Goal: Transaction & Acquisition: Purchase product/service

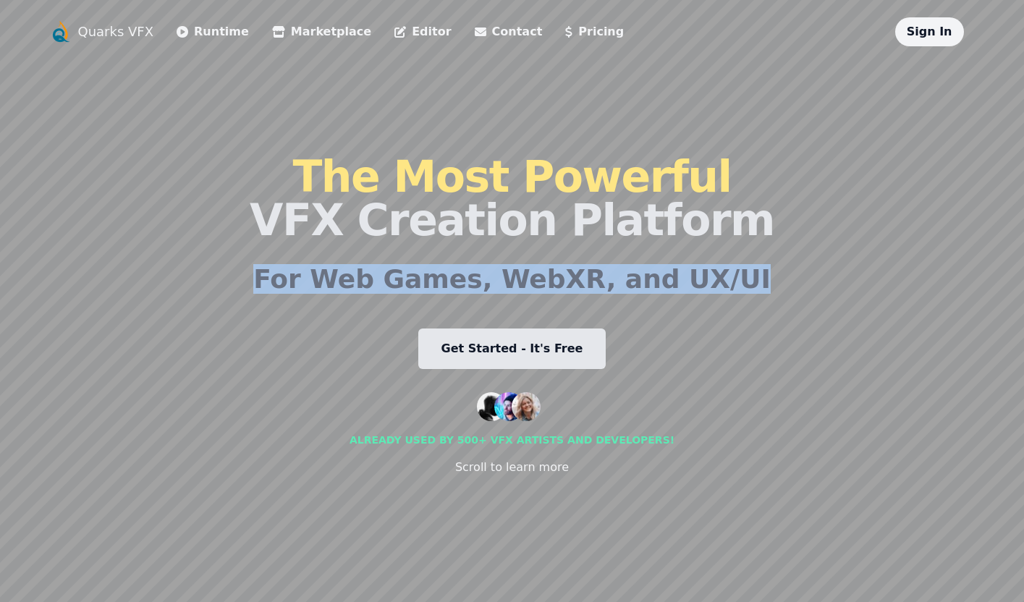
drag, startPoint x: 742, startPoint y: 337, endPoint x: 787, endPoint y: 198, distance: 146.1
click at [788, 198] on div "Quarks VFX Runtime Marketplace Editor Contact Pricing Sign In The Most Powerful…" at bounding box center [512, 301] width 927 height 568
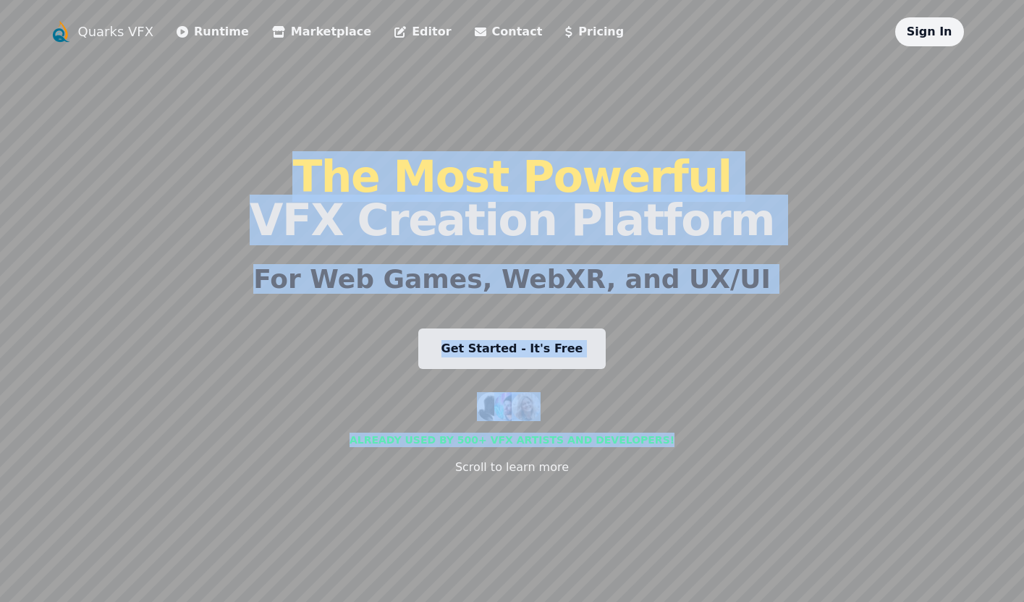
drag, startPoint x: 814, startPoint y: 169, endPoint x: 676, endPoint y: 504, distance: 362.6
click at [671, 523] on div "Quarks VFX Runtime Marketplace Editor Contact Pricing Sign In The Most Powerful…" at bounding box center [512, 301] width 927 height 568
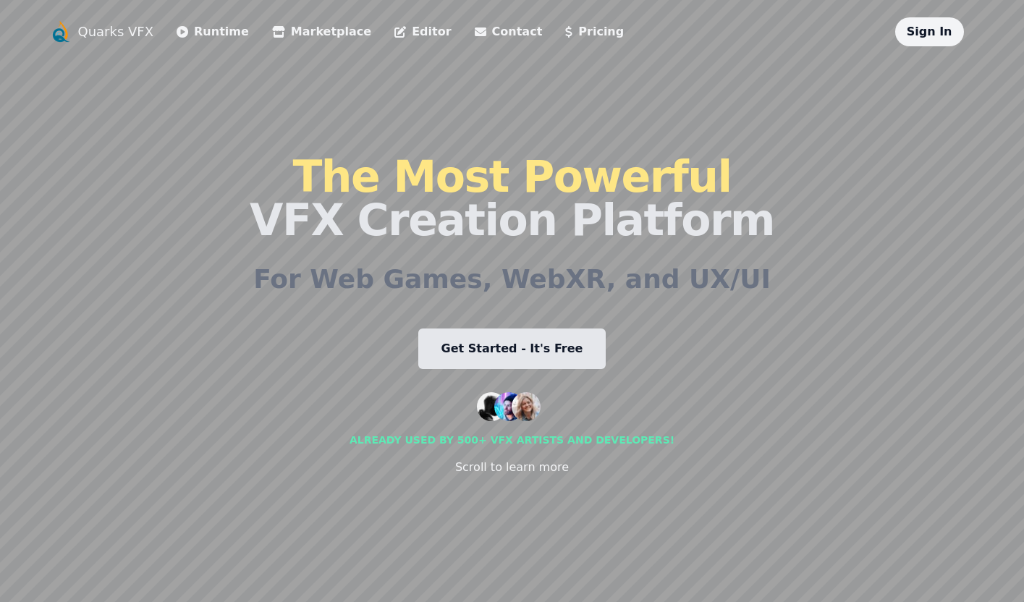
click at [200, 156] on div "Quarks VFX Runtime Marketplace Editor Contact Pricing Sign In The Most Powerful…" at bounding box center [512, 301] width 927 height 568
click at [278, 29] on link "Marketplace" at bounding box center [321, 31] width 99 height 17
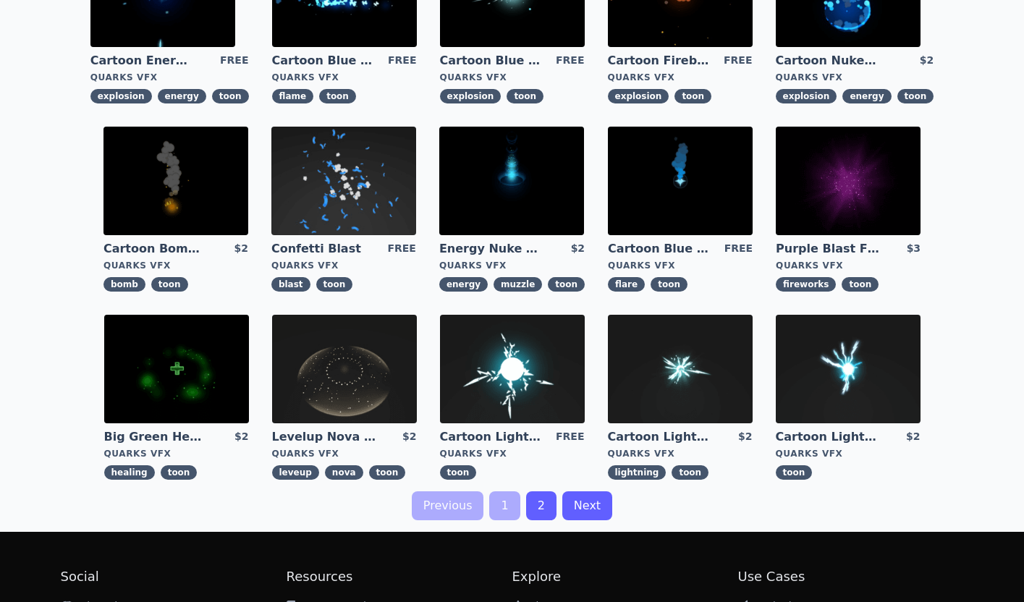
scroll to position [435, 0]
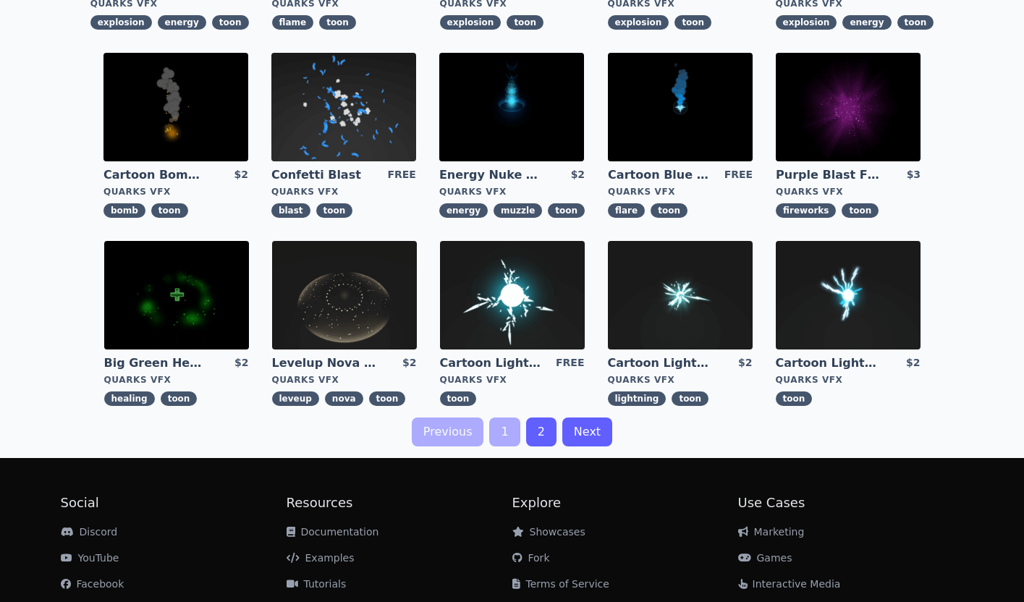
click at [321, 366] on link "Levelup Nova Effect" at bounding box center [324, 363] width 104 height 16
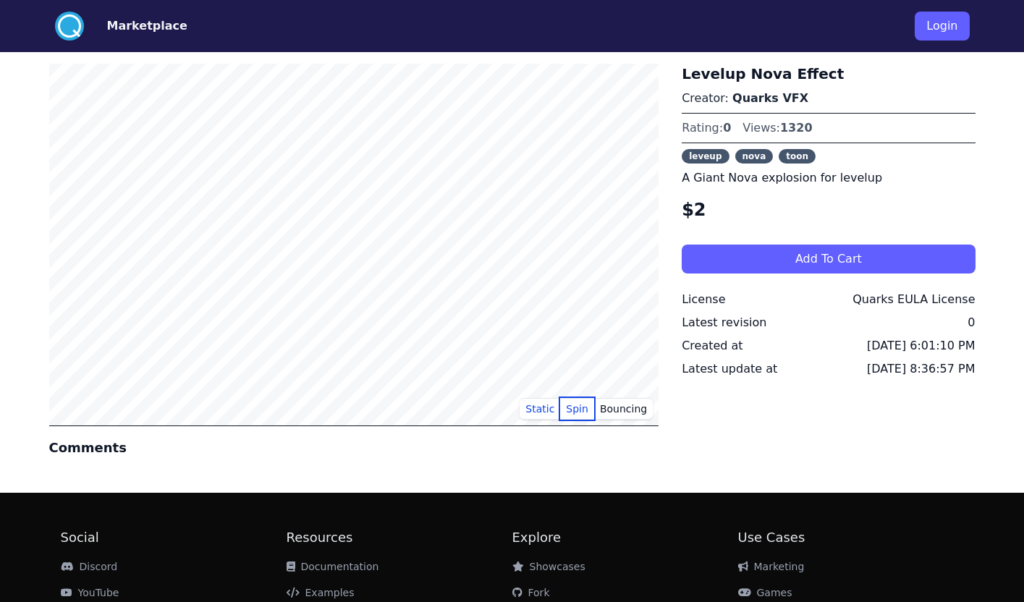
click at [581, 416] on button "Spin" at bounding box center [577, 409] width 34 height 22
click at [610, 412] on button "Bouncing" at bounding box center [623, 409] width 59 height 22
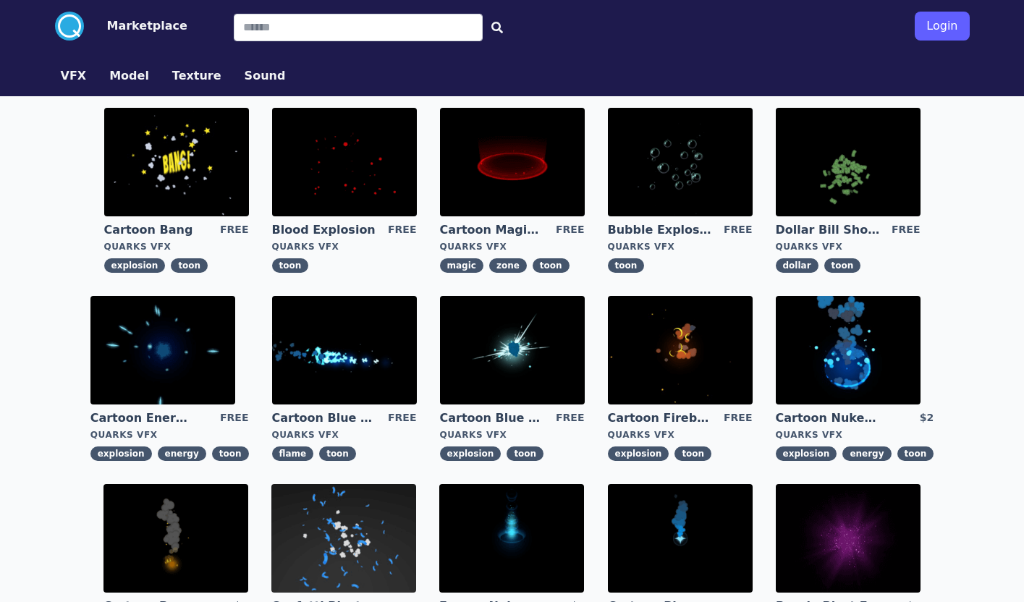
scroll to position [385, 0]
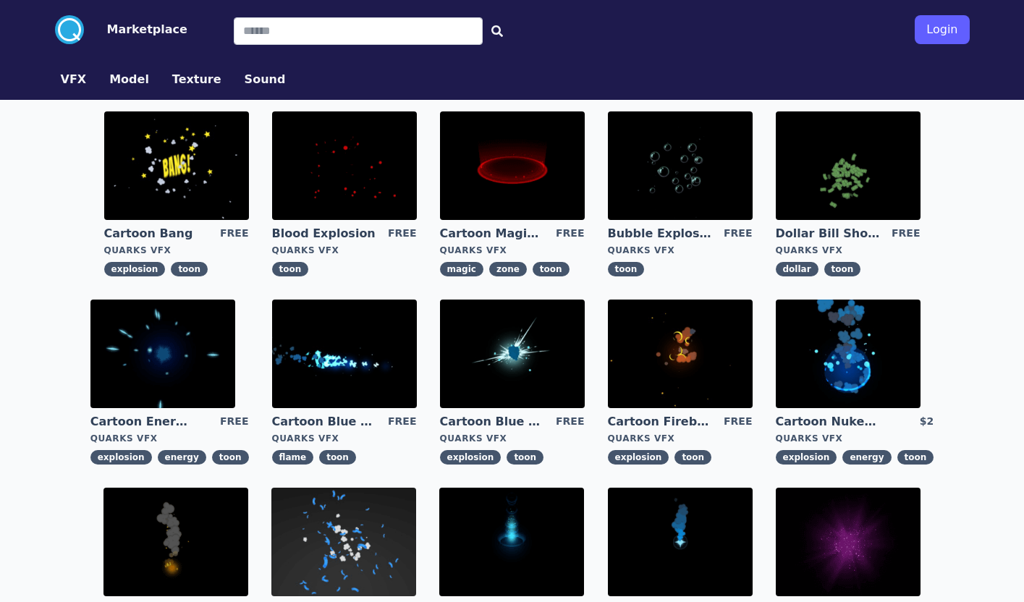
scroll to position [385, 0]
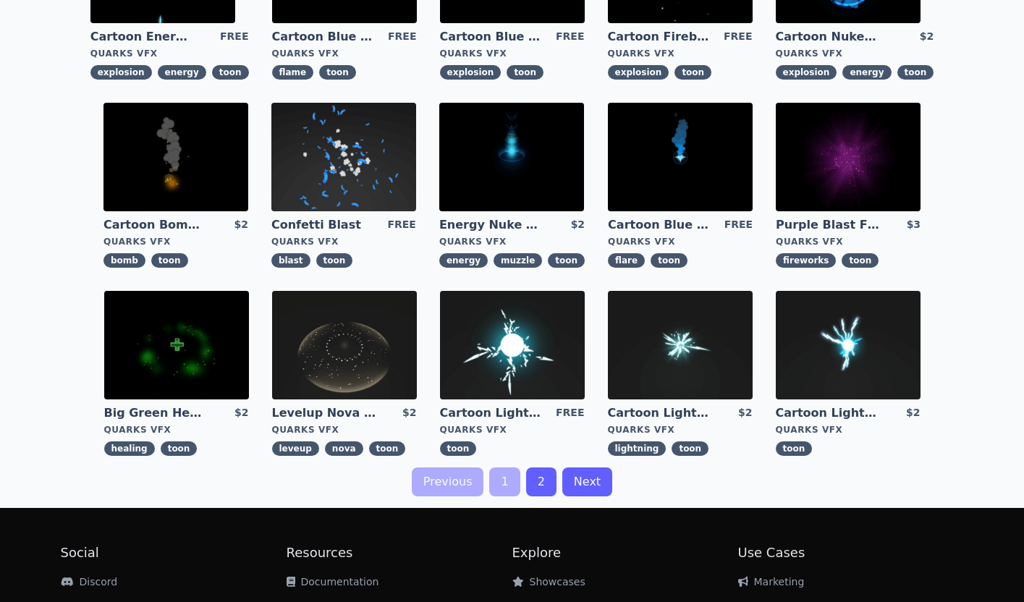
click at [541, 480] on link "2" at bounding box center [541, 482] width 30 height 29
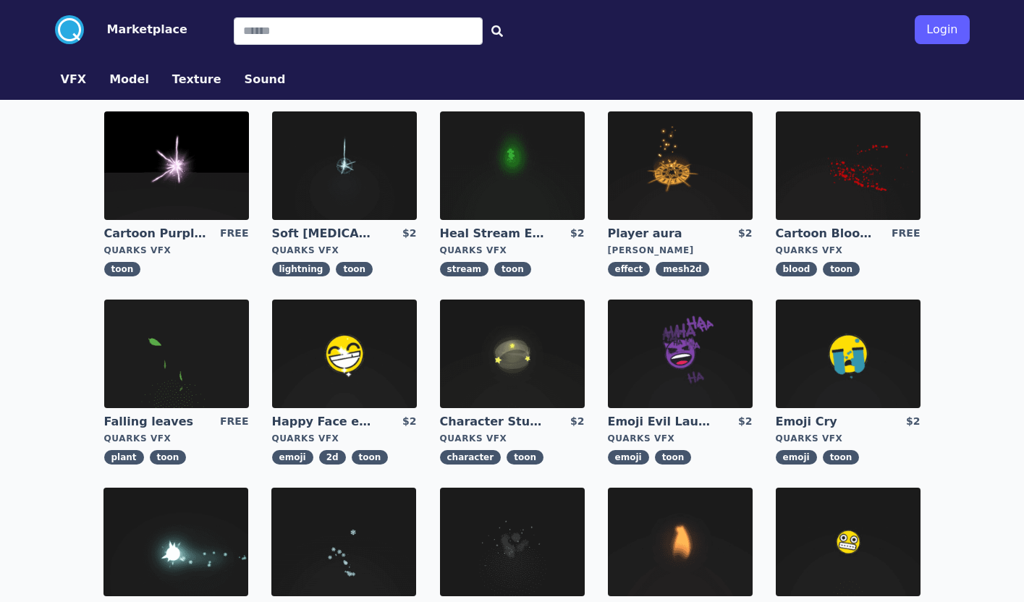
click at [842, 228] on link "Cartoon Blood Splash" at bounding box center [828, 234] width 104 height 16
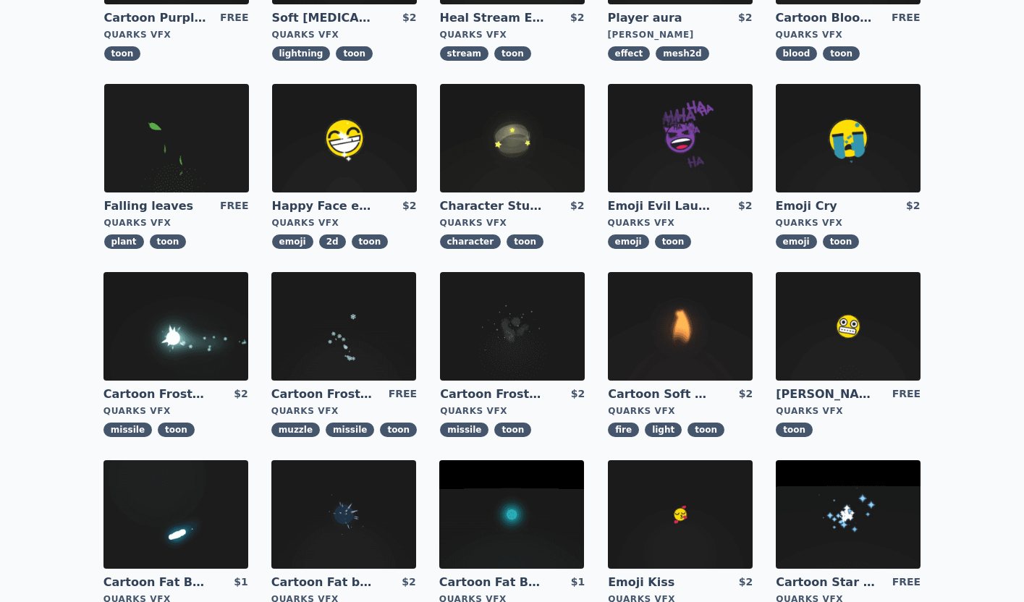
scroll to position [290, 0]
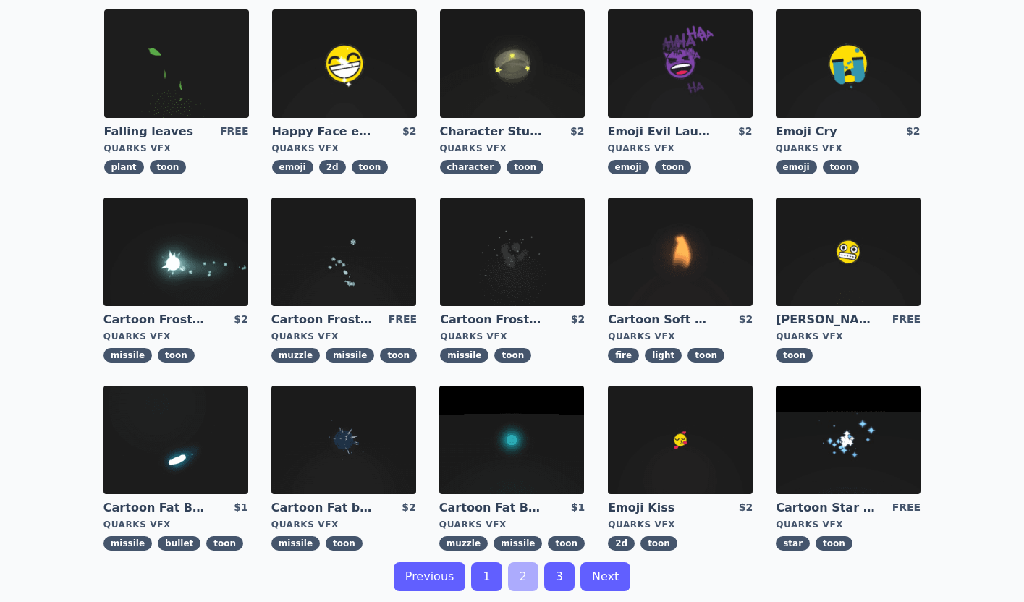
click at [642, 322] on link "Cartoon Soft CandleLight" at bounding box center [660, 320] width 104 height 16
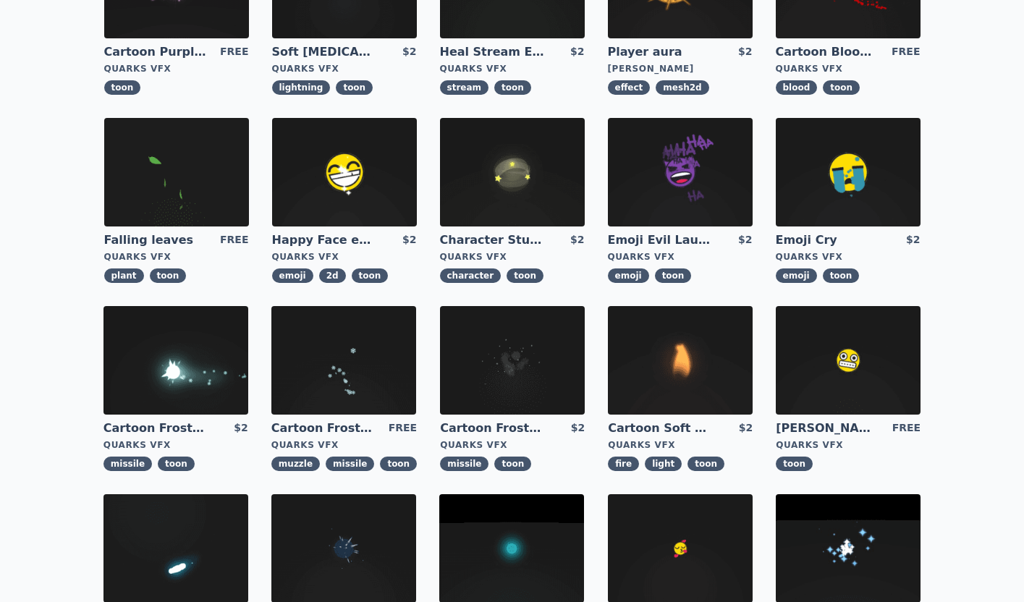
scroll to position [423, 0]
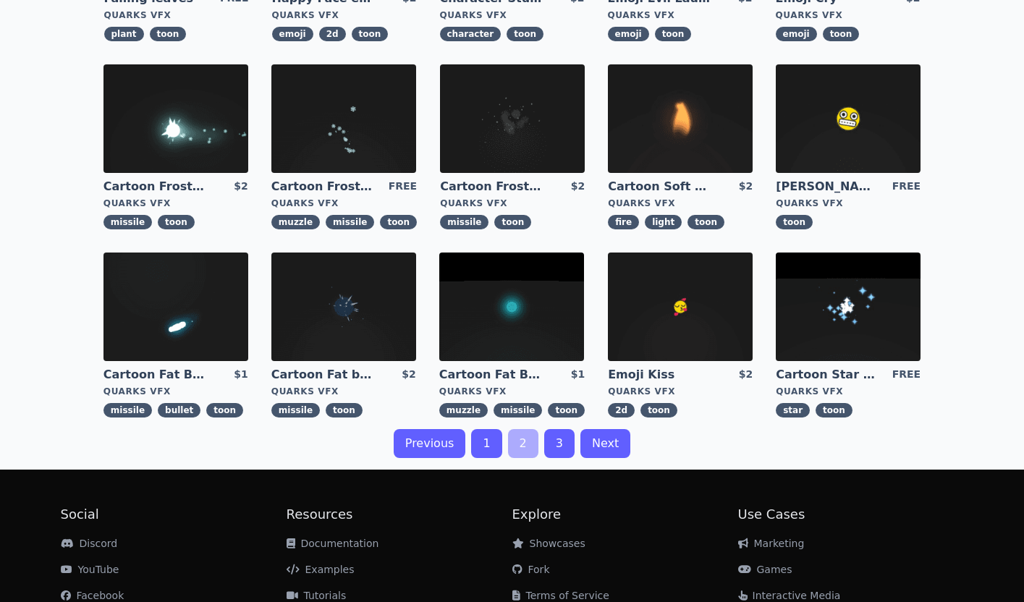
click at [561, 445] on link "3" at bounding box center [559, 443] width 30 height 29
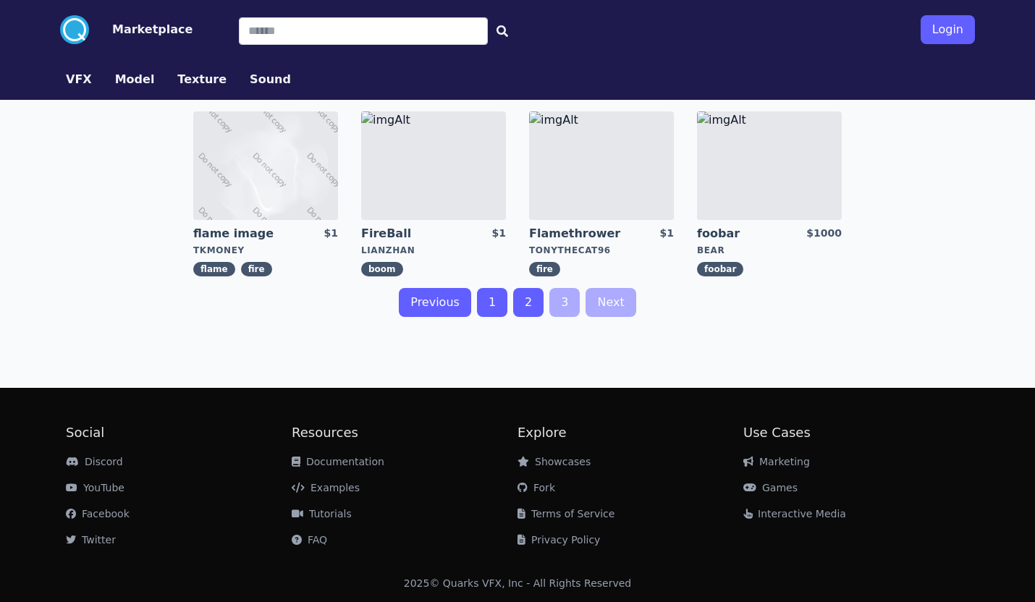
click at [483, 311] on link "1" at bounding box center [492, 302] width 30 height 29
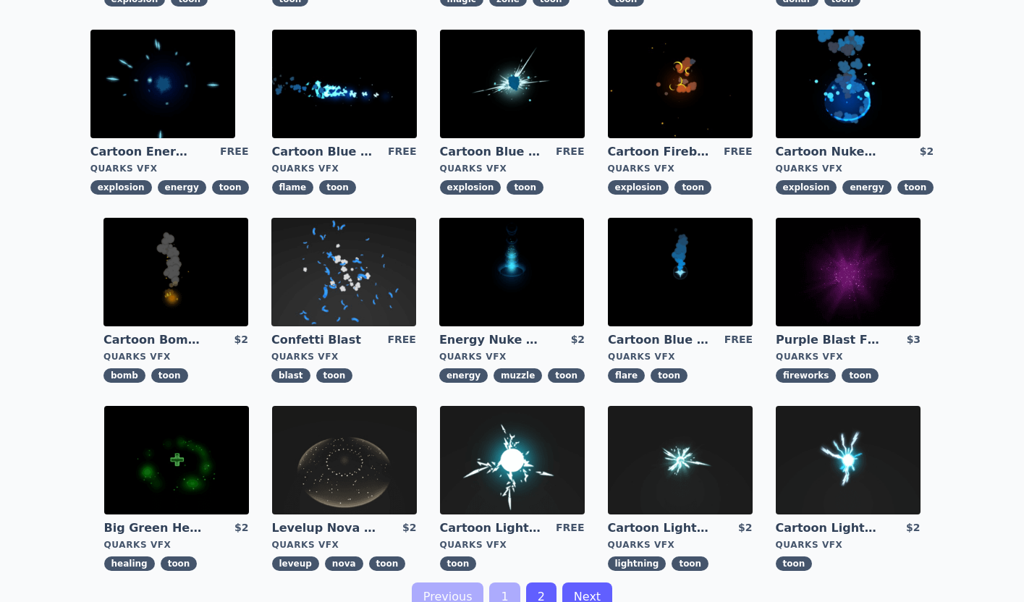
scroll to position [339, 0]
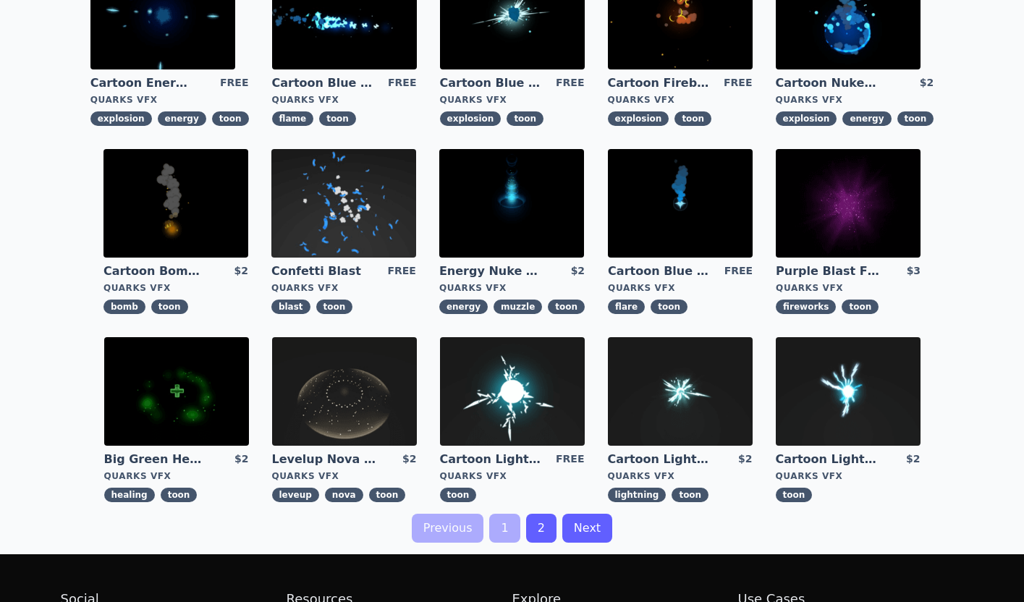
click at [340, 458] on link "Levelup Nova Effect" at bounding box center [324, 460] width 104 height 16
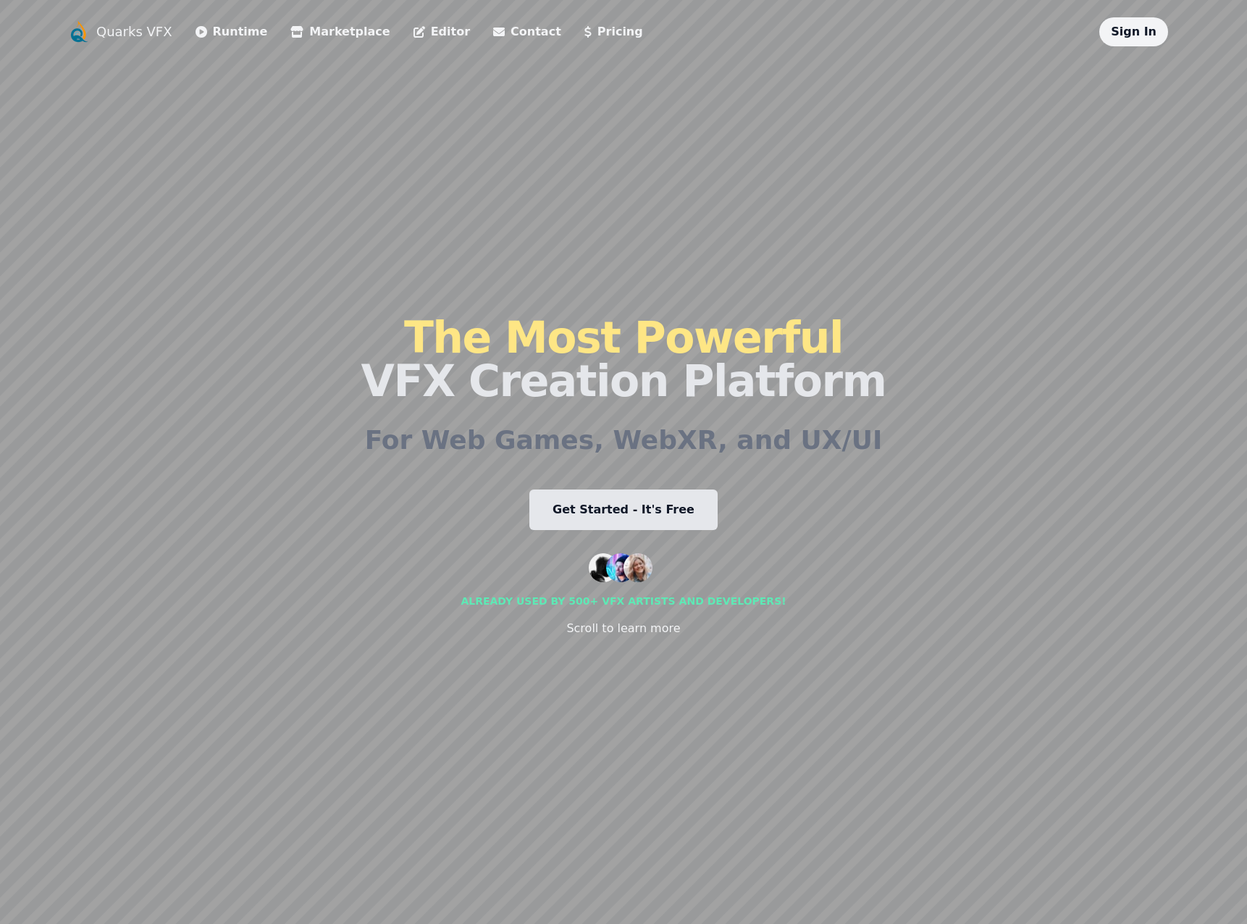
click at [584, 488] on div "The Most Powerful VFX Creation Platform For Web Games, WebXR, and UX/UI Get Sta…" at bounding box center [623, 476] width 525 height 860
click at [584, 17] on li "Pricing" at bounding box center [613, 31] width 59 height 29
click at [584, 28] on link "Pricing" at bounding box center [613, 31] width 59 height 17
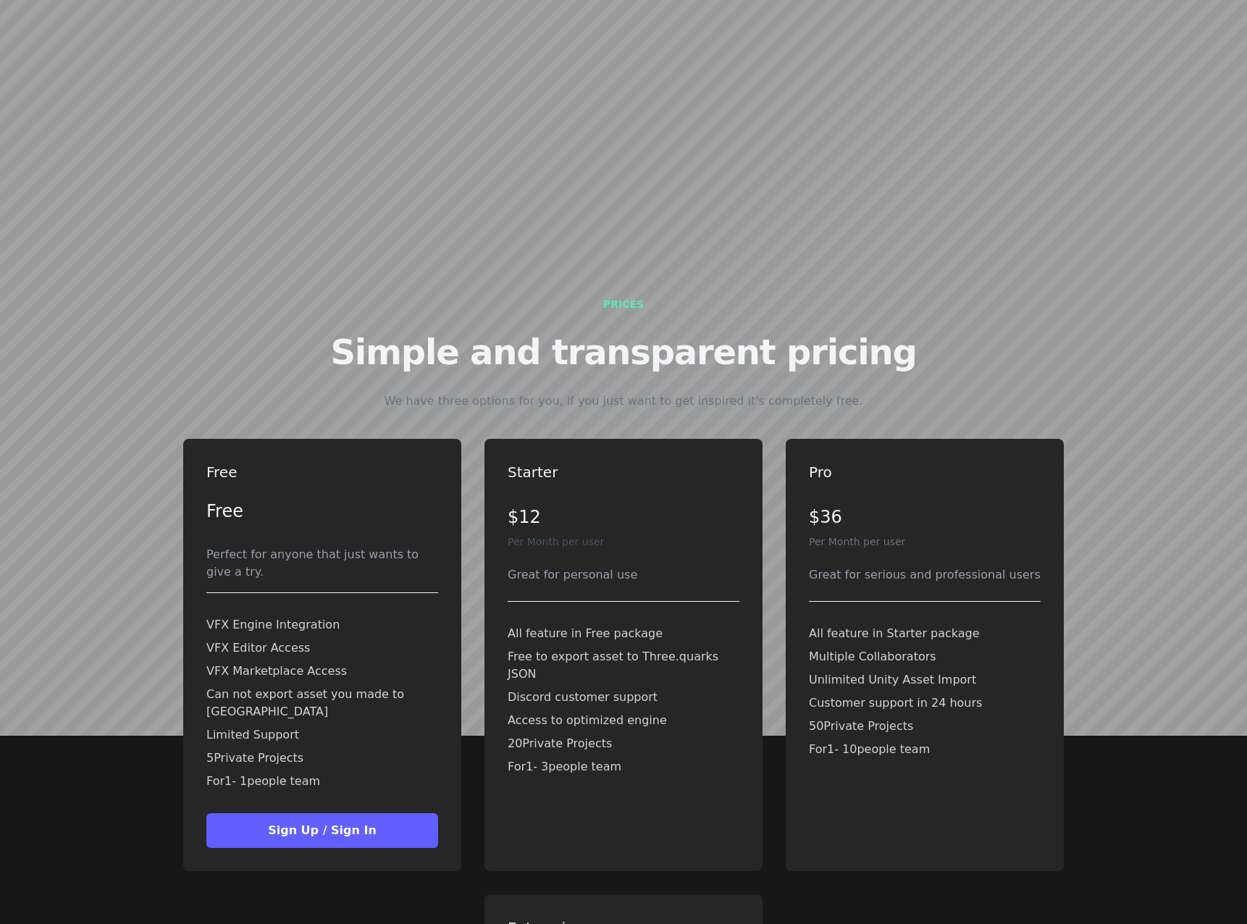
scroll to position [3926, 0]
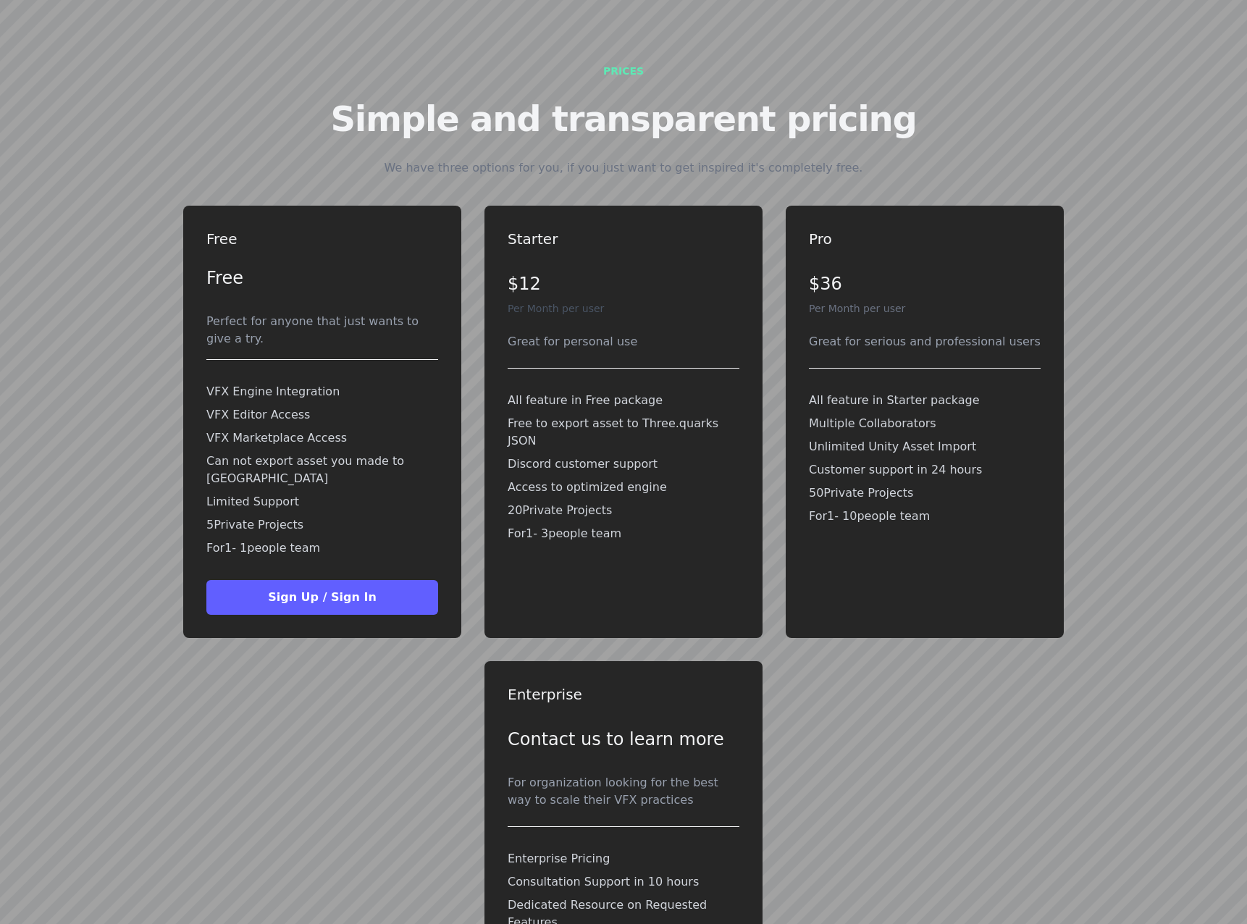
click at [347, 580] on button "Sign Up / Sign In" at bounding box center [322, 597] width 232 height 35
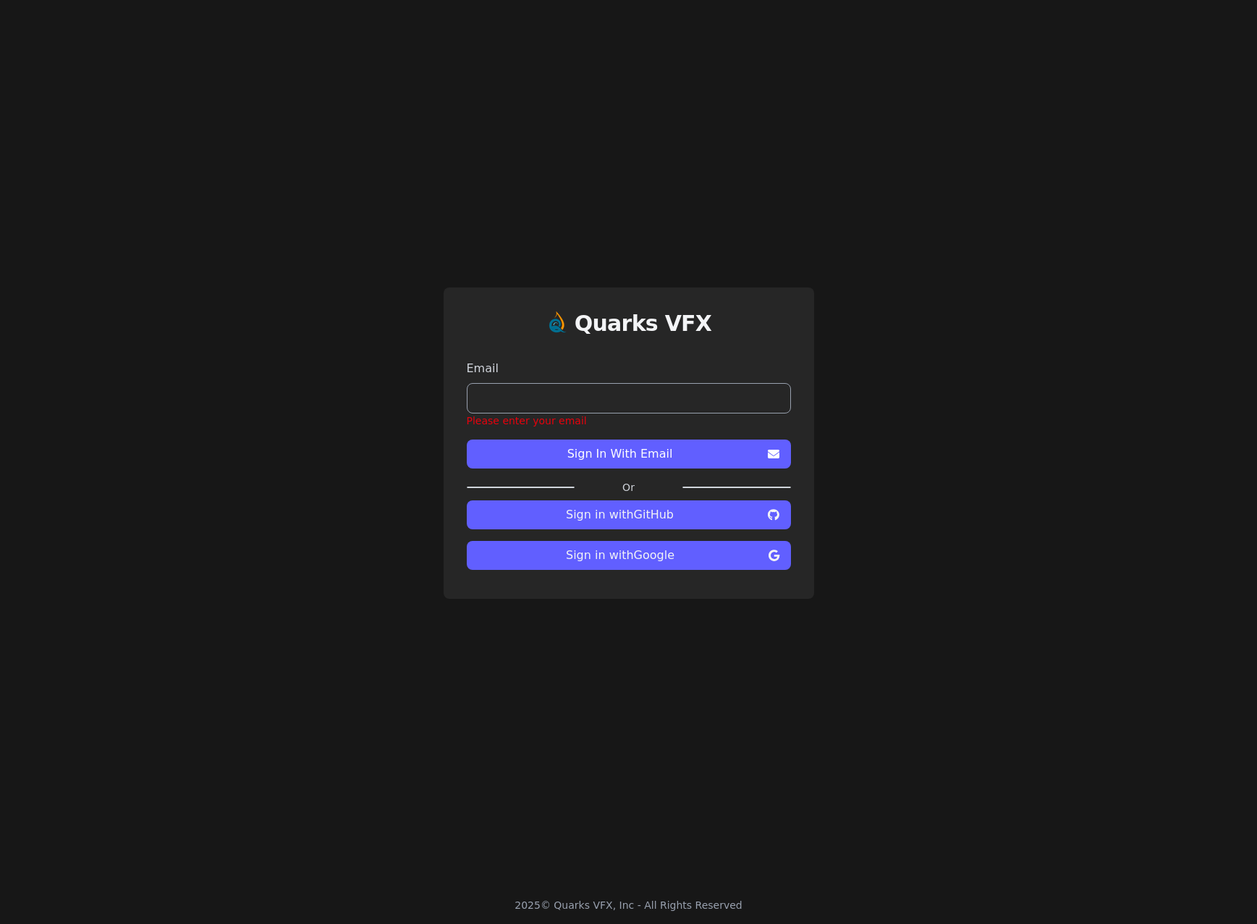
click at [894, 465] on div "Quarks VFX Email Please enter your email Sign In With Email Or Sign in with Git…" at bounding box center [628, 443] width 1257 height 886
click at [699, 563] on span "Sign in with Google" at bounding box center [620, 555] width 284 height 17
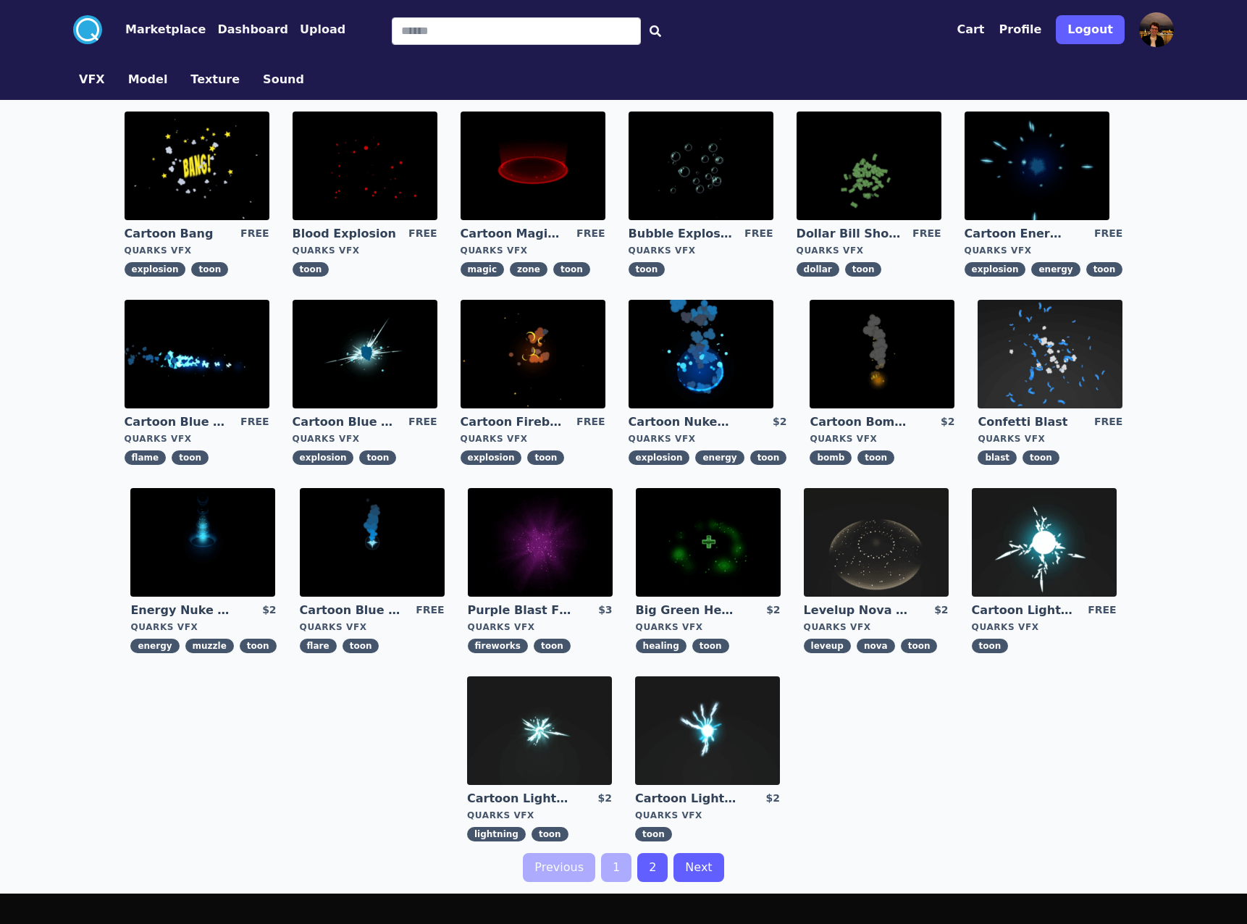
click at [159, 33] on button "Marketplace" at bounding box center [165, 29] width 80 height 17
click at [150, 82] on button "Model" at bounding box center [148, 79] width 40 height 17
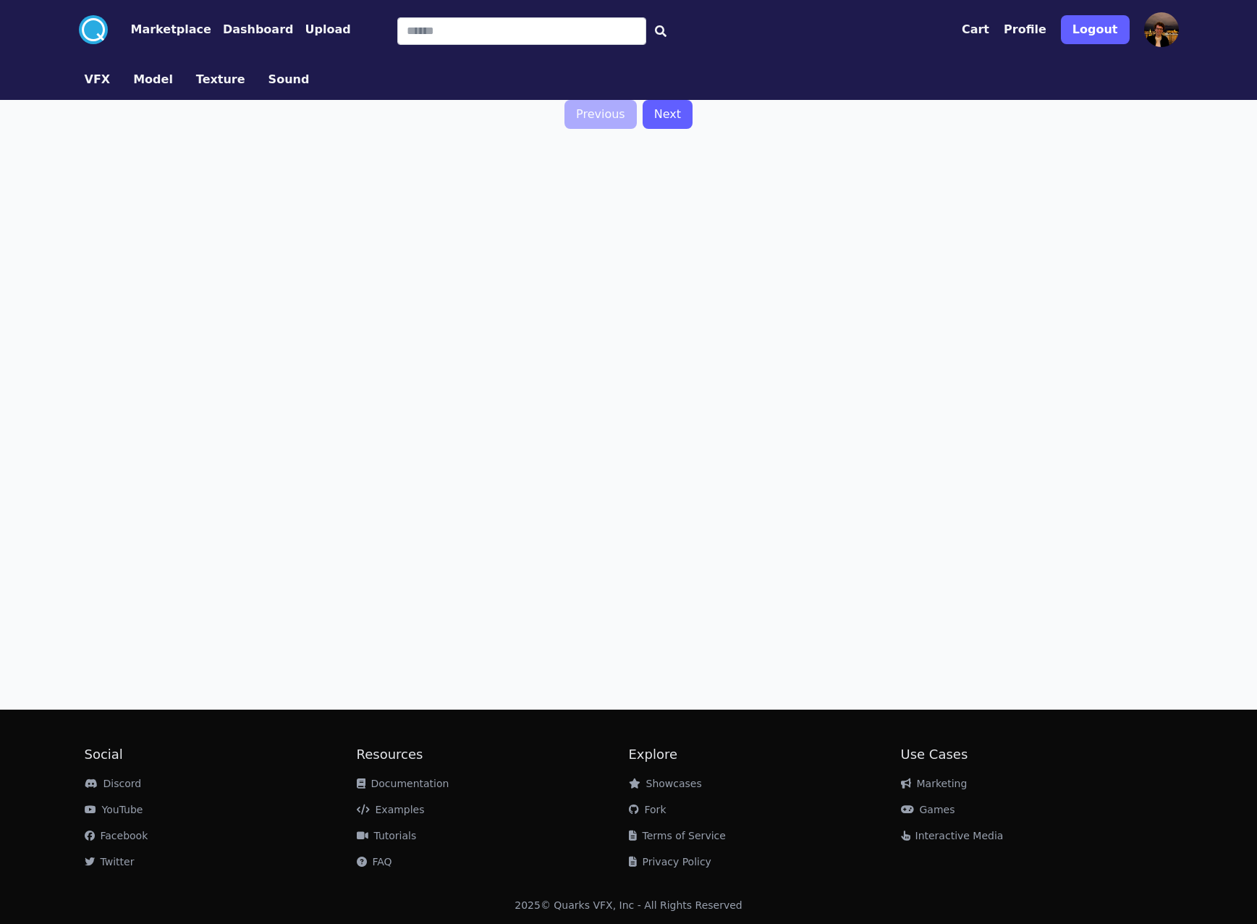
click at [155, 28] on button "Marketplace" at bounding box center [171, 29] width 80 height 17
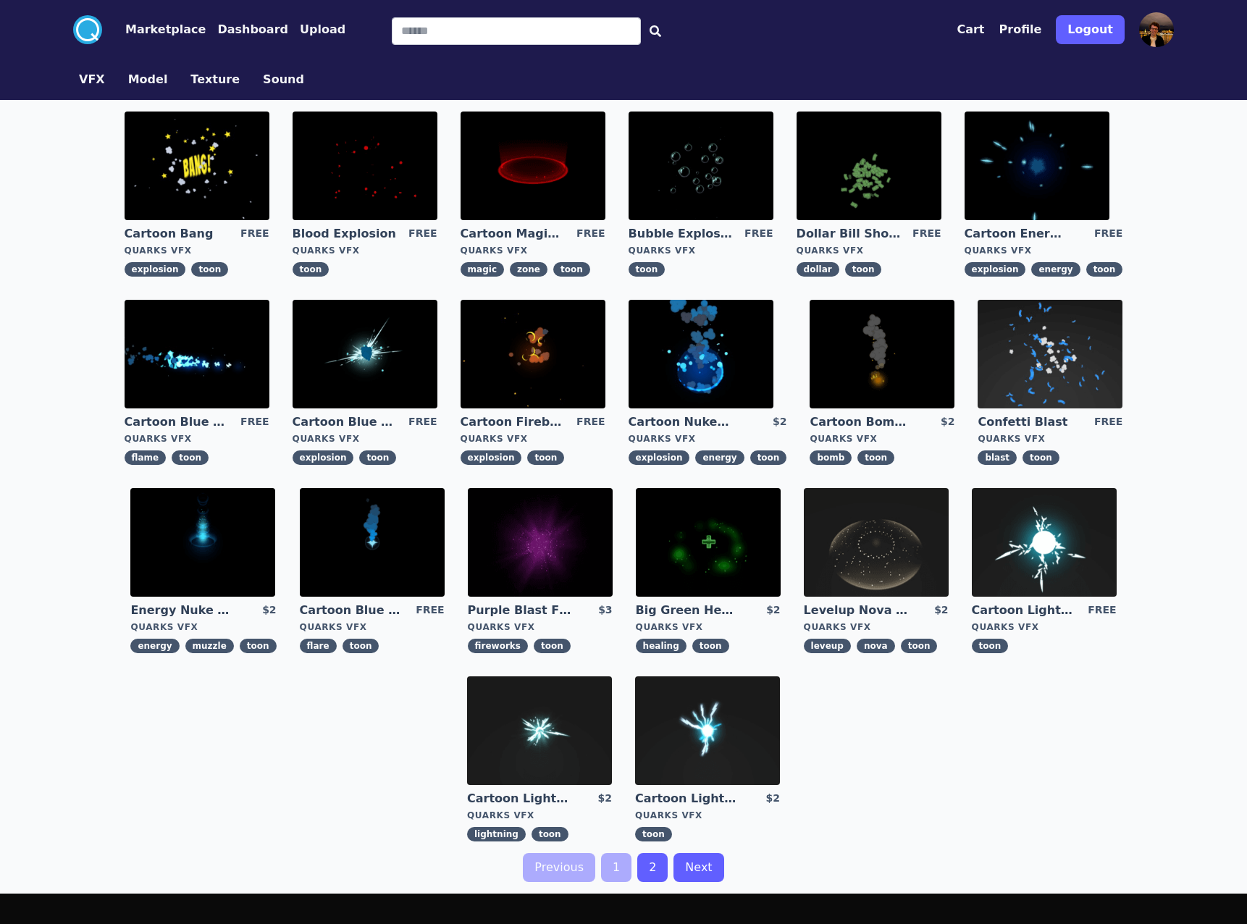
click at [234, 21] on button "Dashboard" at bounding box center [252, 29] width 71 height 17
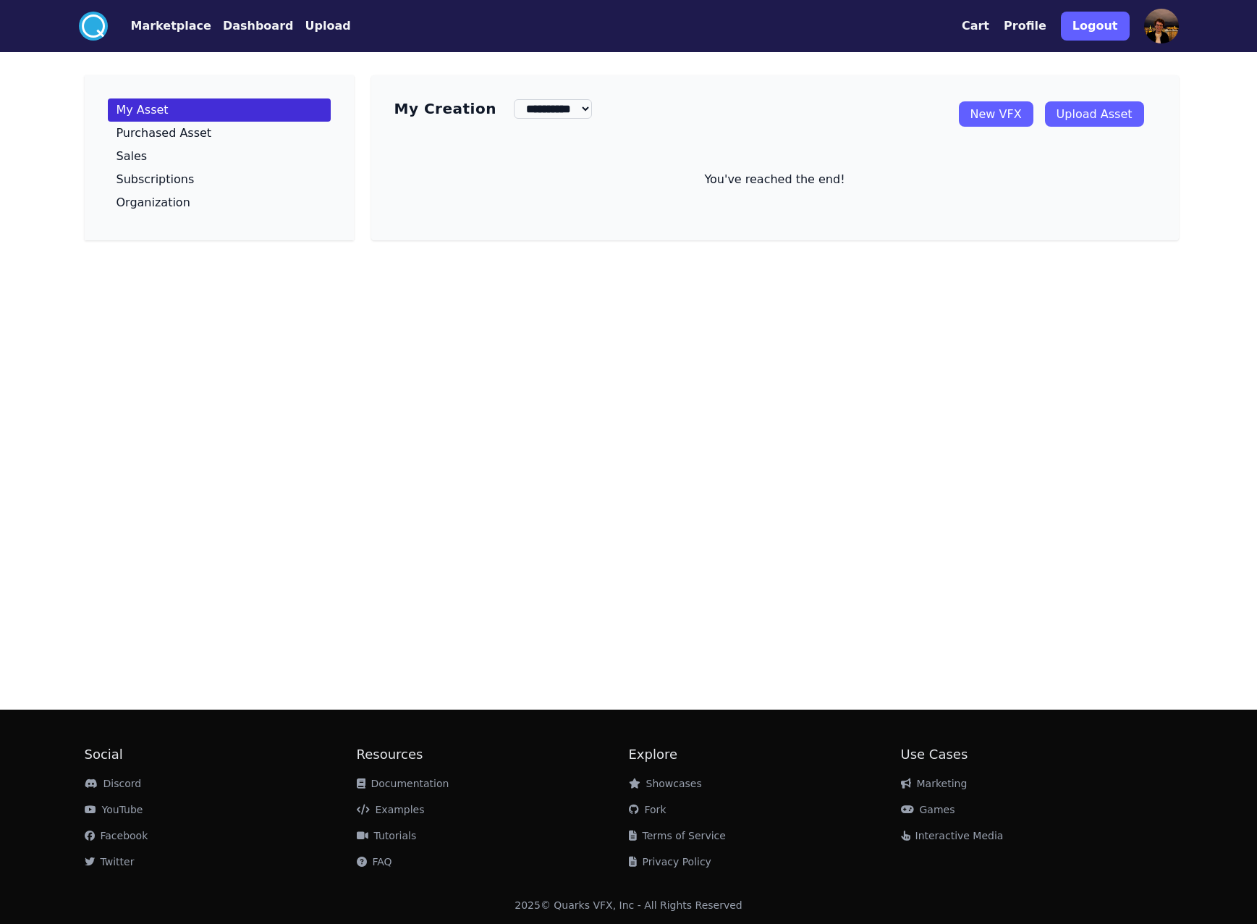
click at [979, 117] on link "New VFX" at bounding box center [996, 113] width 75 height 25
